Goal: Navigation & Orientation: Find specific page/section

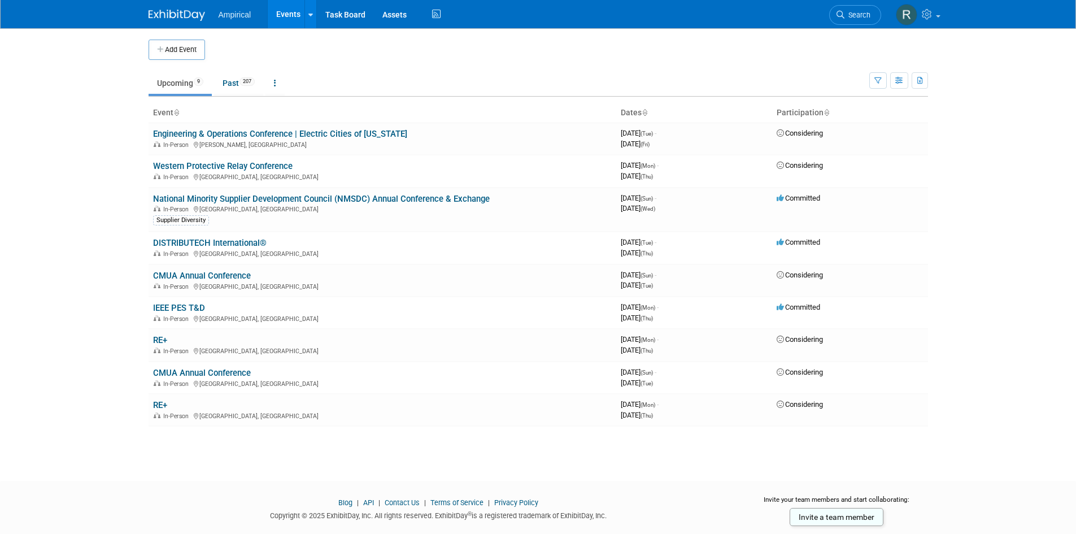
click at [59, 198] on body "Ampirical Events Add Event Bulk Upload Events Shareable Event Boards Recently V…" at bounding box center [538, 267] width 1076 height 534
click at [239, 86] on link "Past 207" at bounding box center [238, 82] width 49 height 21
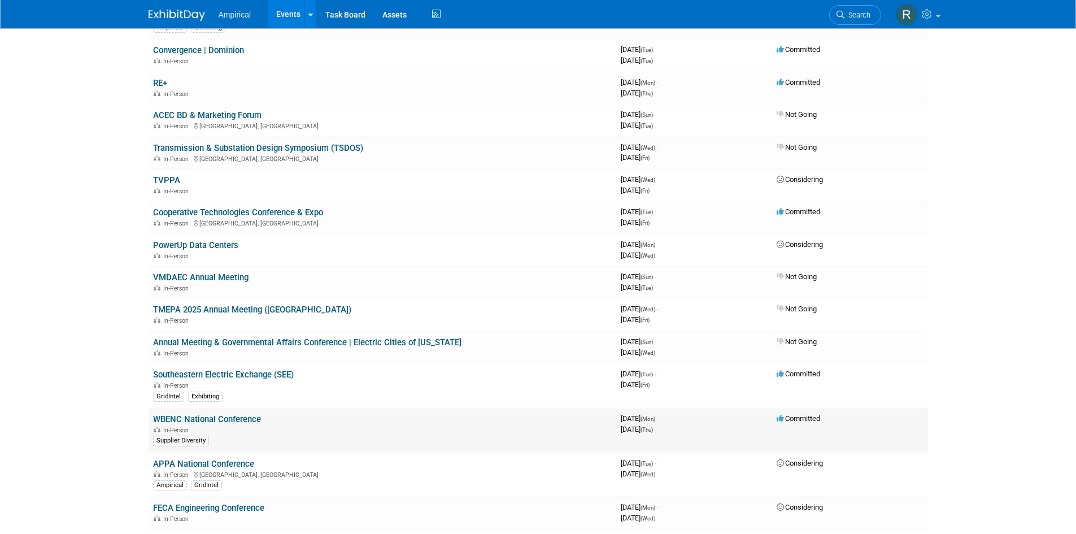
scroll to position [169, 0]
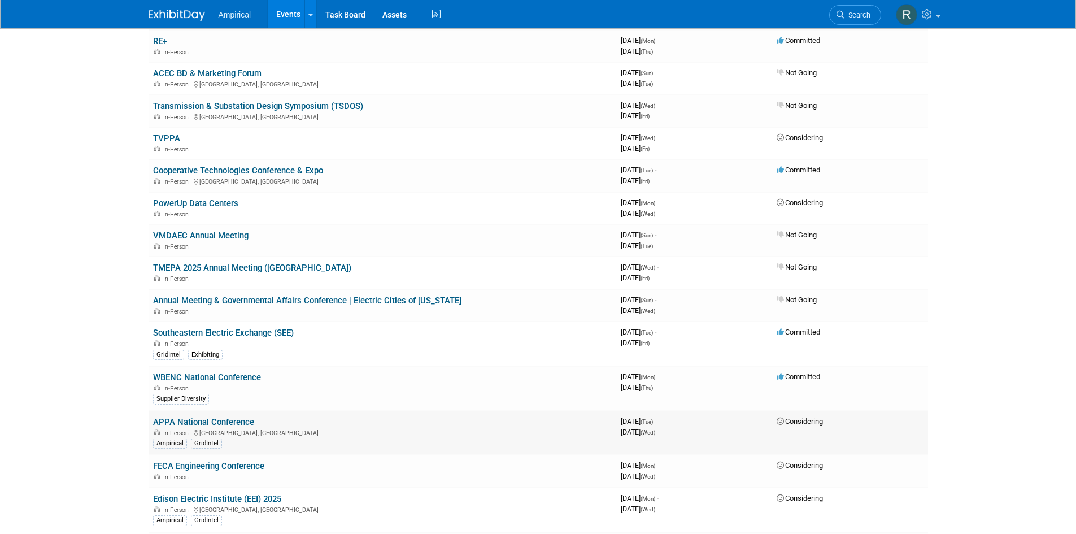
click at [240, 422] on link "APPA National Conference" at bounding box center [203, 422] width 101 height 10
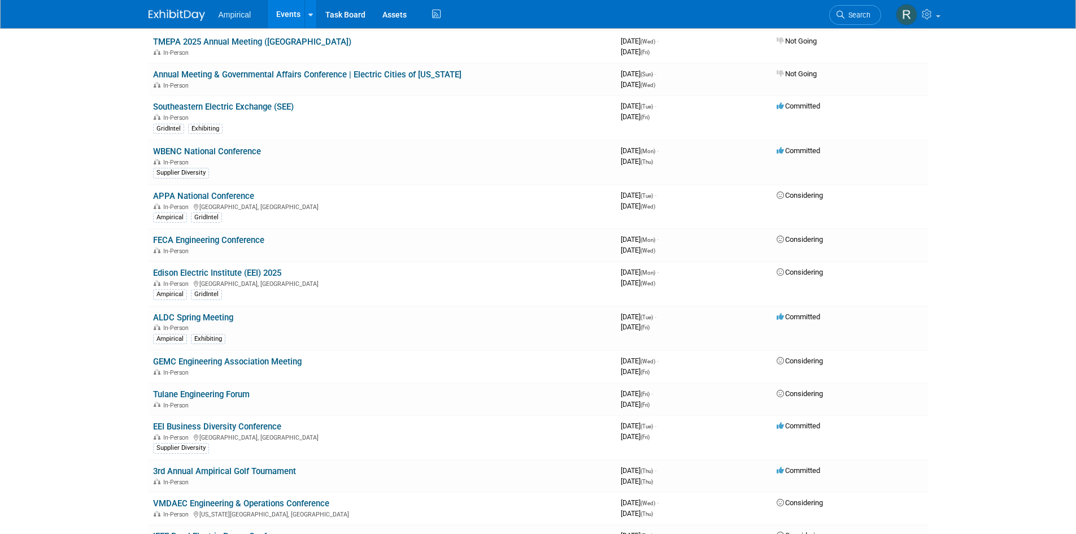
scroll to position [0, 0]
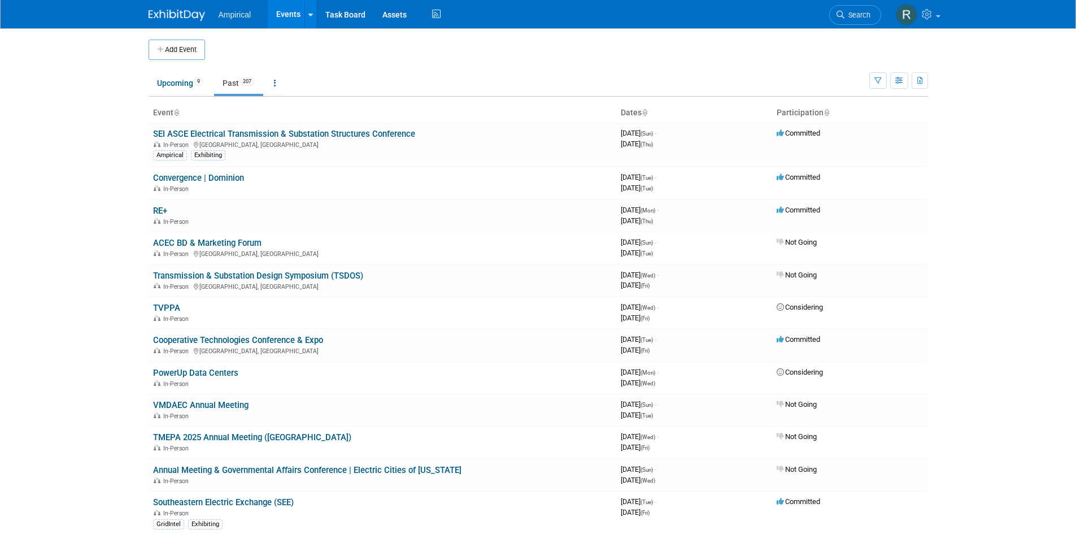
drag, startPoint x: 102, startPoint y: 302, endPoint x: 132, endPoint y: 325, distance: 38.3
click at [102, 302] on body "Ampirical Events Add Event Bulk Upload Events Shareable Event Boards Recently V…" at bounding box center [538, 267] width 1076 height 534
click at [286, 13] on link "Events" at bounding box center [288, 14] width 41 height 28
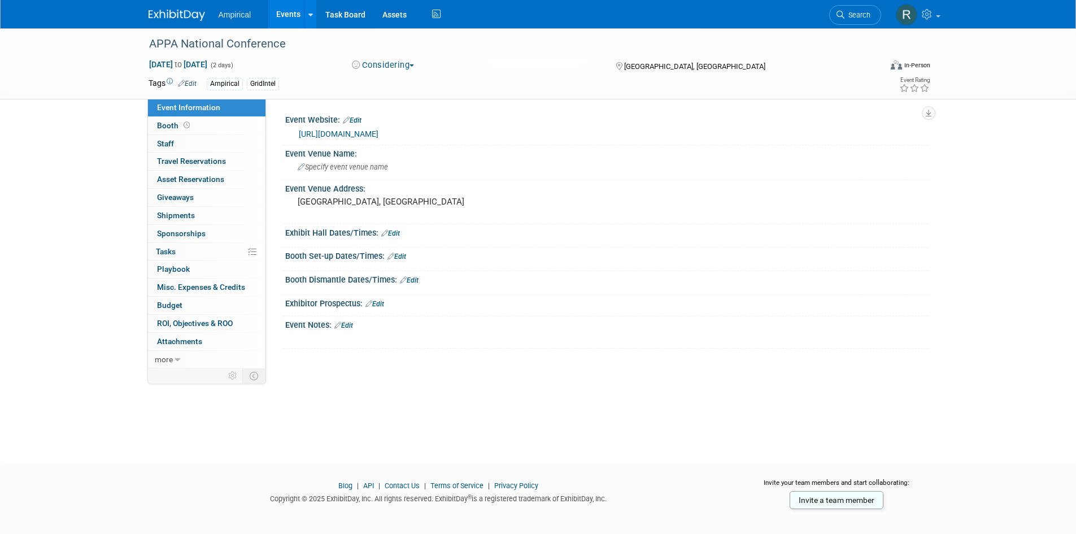
click at [100, 143] on div "APPA National Conference Jun 10, 2025 to Jun 11, 2025 (2 days) Jun 10, 2025 to …" at bounding box center [538, 235] width 1076 height 415
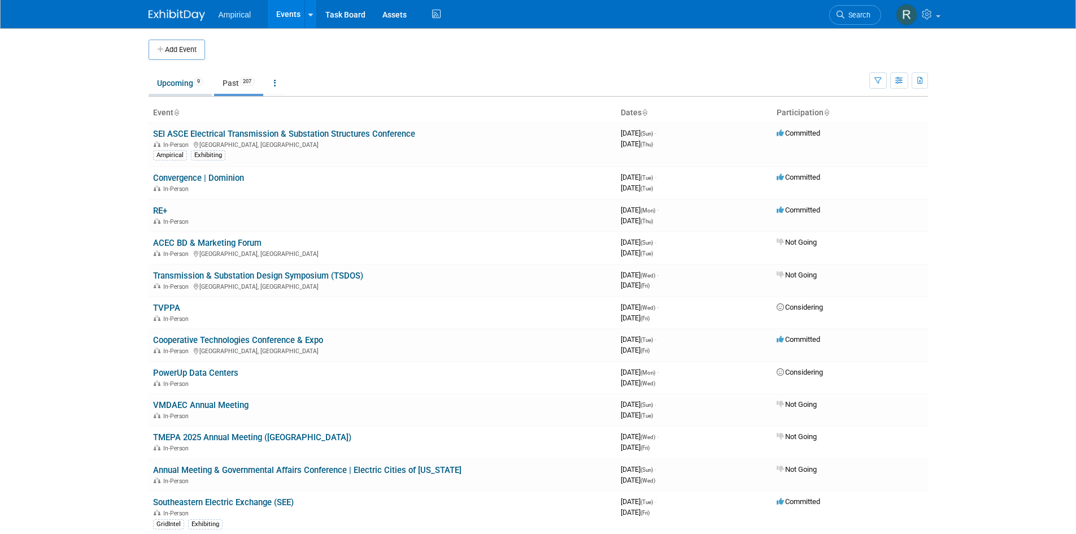
click at [174, 84] on link "Upcoming 9" at bounding box center [179, 82] width 63 height 21
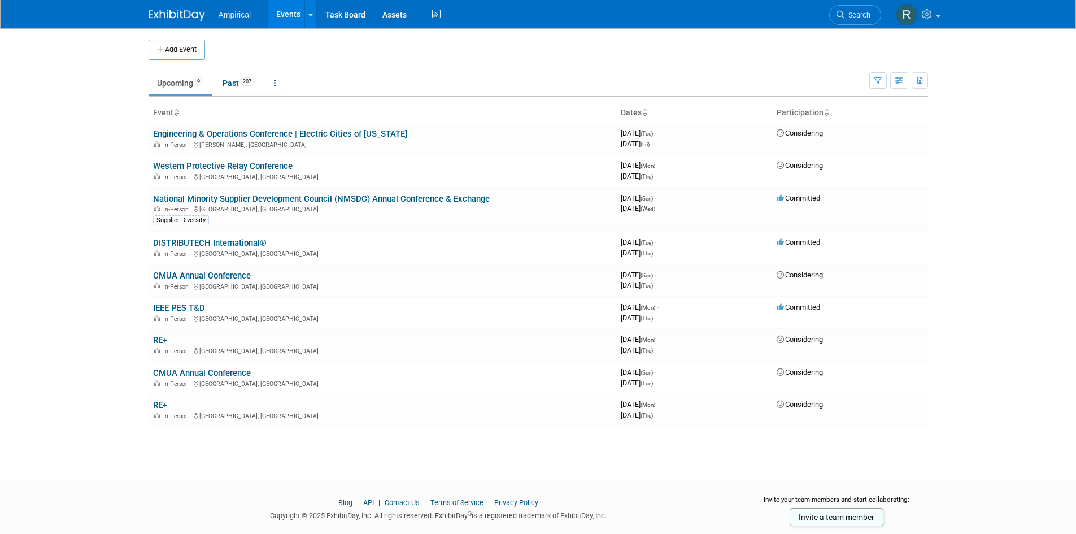
click at [108, 183] on body "Ampirical Events Add Event Bulk Upload Events Shareable Event Boards Recently V…" at bounding box center [538, 267] width 1076 height 534
